Goal: Find contact information: Find contact information

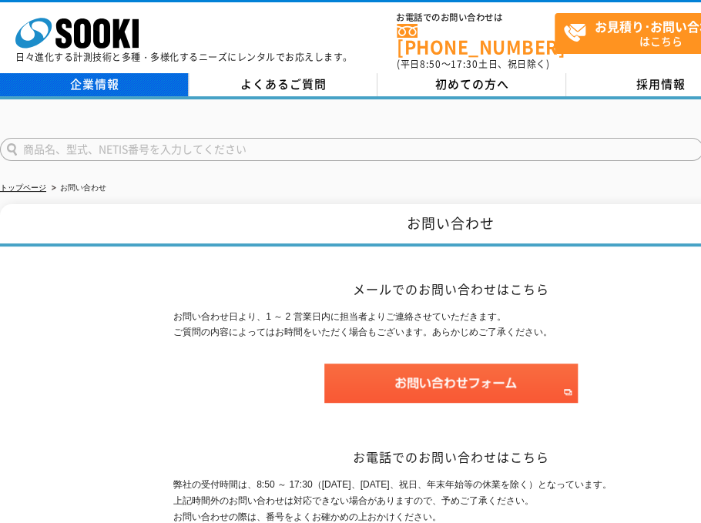
click at [90, 73] on link "企業情報" at bounding box center [94, 84] width 189 height 23
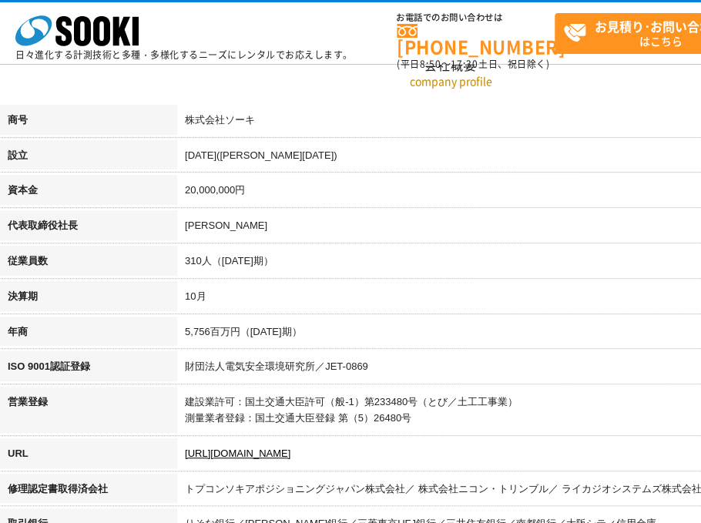
scroll to position [231, 0]
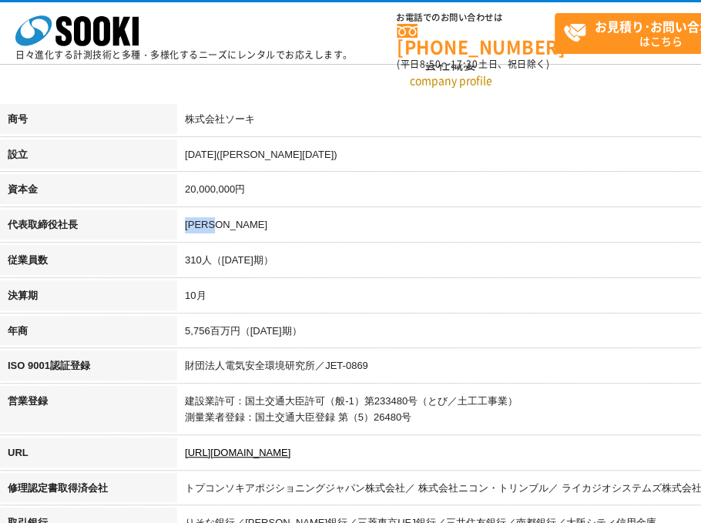
drag, startPoint x: 186, startPoint y: 222, endPoint x: 225, endPoint y: 222, distance: 39.3
click at [225, 222] on td "[PERSON_NAME]" at bounding box center [539, 227] width 724 height 35
copy td "[PERSON_NAME]"
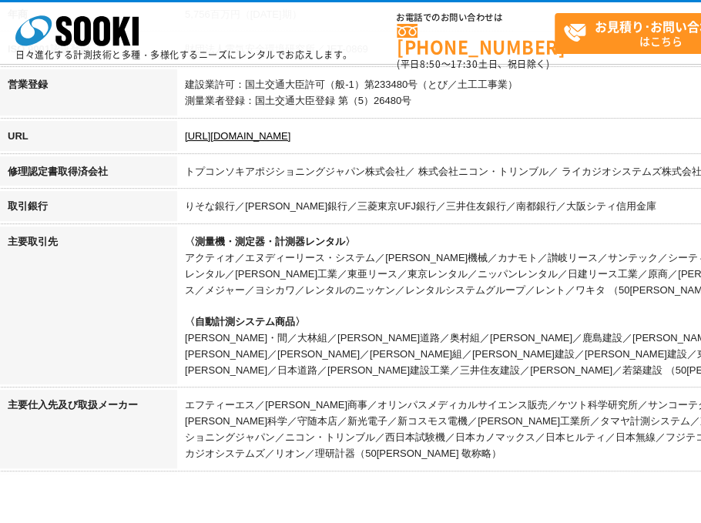
scroll to position [617, 0]
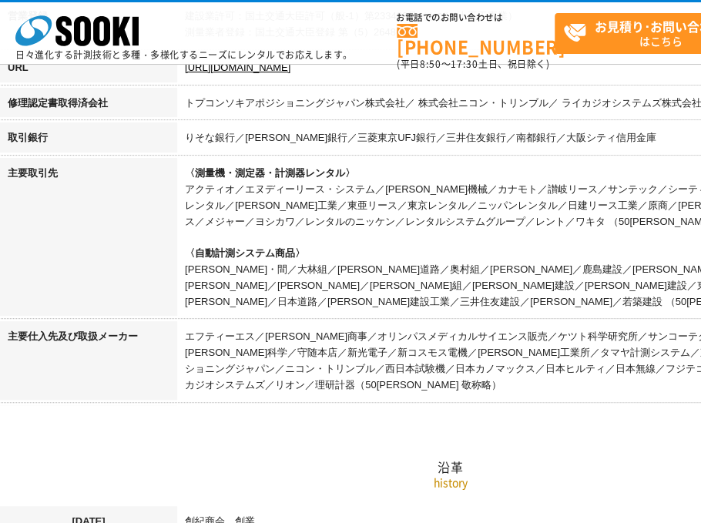
click at [220, 416] on h2 "沿革" at bounding box center [451, 390] width 902 height 170
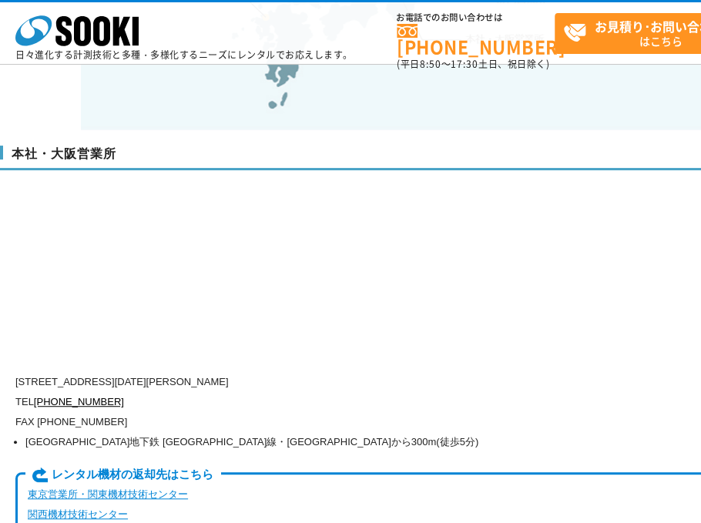
scroll to position [3699, 0]
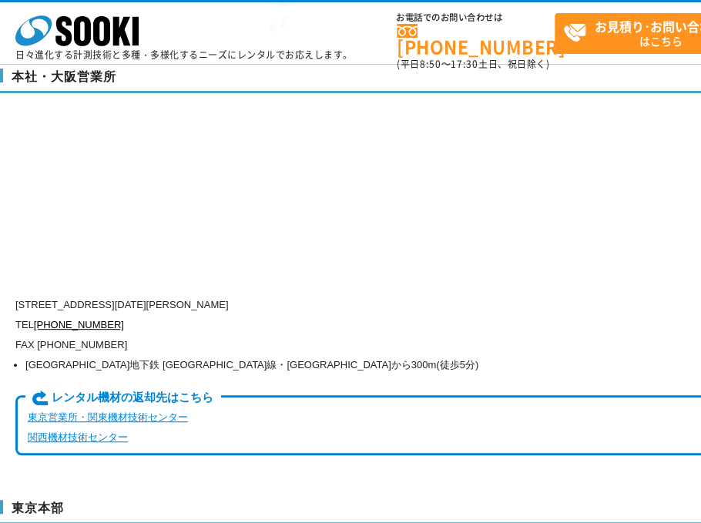
drag, startPoint x: 80, startPoint y: 266, endPoint x: 324, endPoint y: 264, distance: 243.5
click at [324, 295] on p "[STREET_ADDRESS][DATE][PERSON_NAME]" at bounding box center [385, 305] width 740 height 20
copy p "[STREET_ADDRESS][DATE][PERSON_NAME]"
drag, startPoint x: 356, startPoint y: 320, endPoint x: 299, endPoint y: 304, distance: 59.1
click at [356, 335] on p "FAX [PHONE_NUMBER]" at bounding box center [385, 345] width 740 height 20
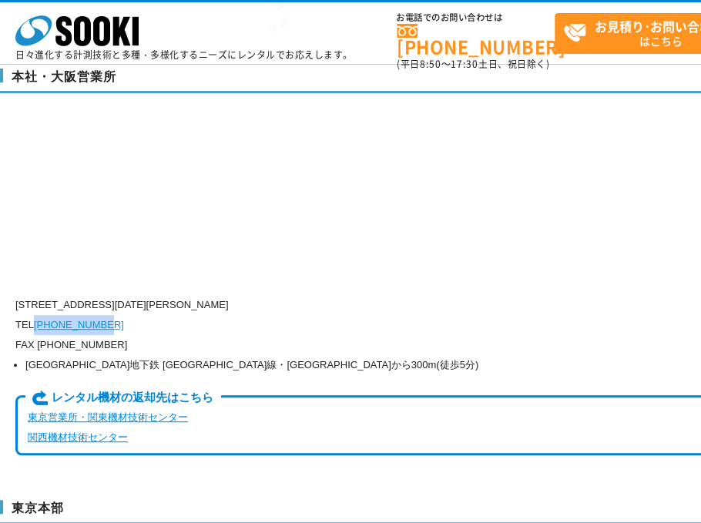
drag, startPoint x: 111, startPoint y: 284, endPoint x: 39, endPoint y: 286, distance: 71.7
click at [39, 315] on p "TEL [PHONE_NUMBER]" at bounding box center [385, 325] width 740 height 20
copy link "[PHONE_NUMBER]"
